Goal: Task Accomplishment & Management: Use online tool/utility

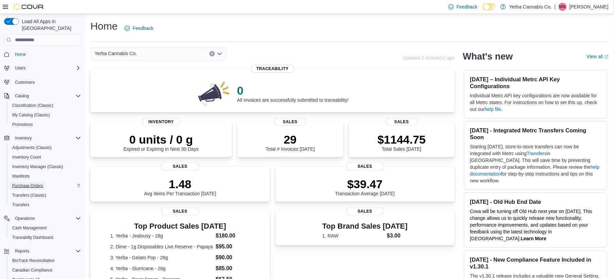
click at [19, 183] on span "Purchase Orders" at bounding box center [27, 185] width 31 height 5
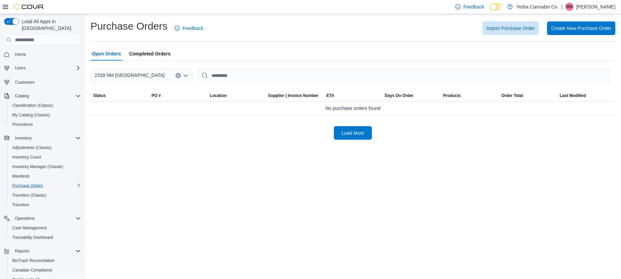
click at [152, 49] on span "Completed Orders" at bounding box center [149, 54] width 41 height 14
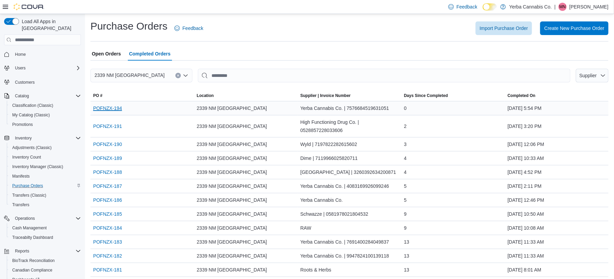
click at [113, 111] on link "POFNZX-194" at bounding box center [107, 108] width 29 height 8
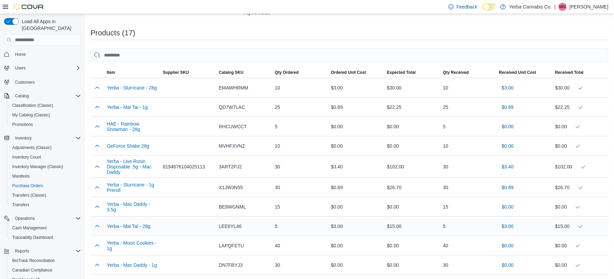
scroll to position [172, 0]
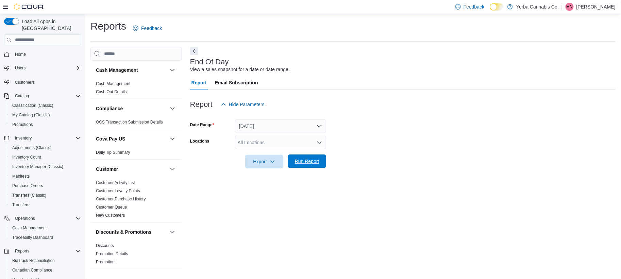
click at [302, 156] on span "Run Report" at bounding box center [307, 161] width 30 height 14
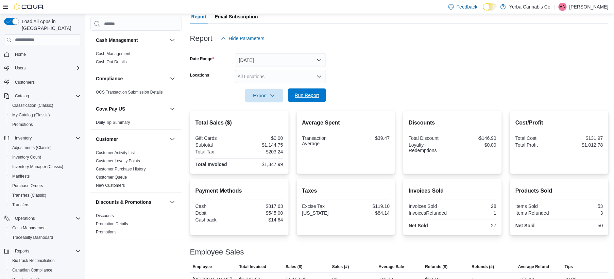
scroll to position [79, 0]
